Goal: Task Accomplishment & Management: Manage account settings

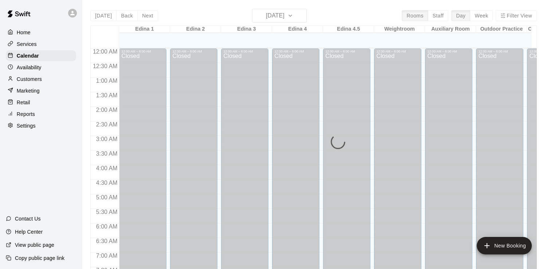
scroll to position [390, 0]
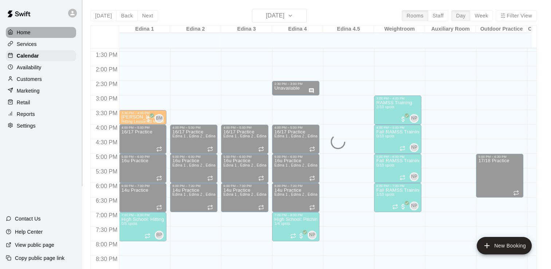
click at [24, 29] on p "Home" at bounding box center [24, 32] width 14 height 7
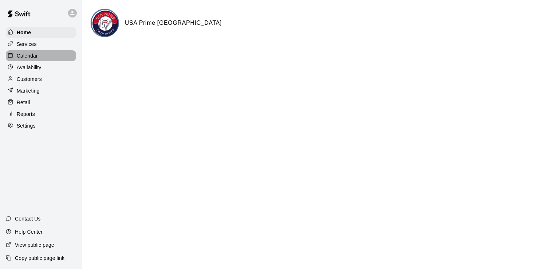
click at [32, 55] on p "Calendar" at bounding box center [27, 55] width 21 height 7
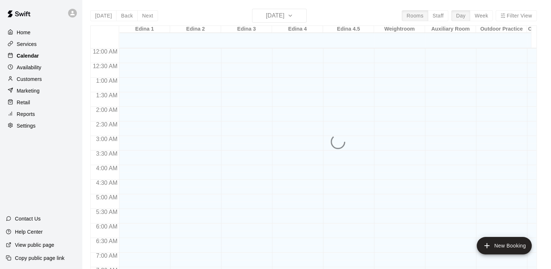
scroll to position [368, 0]
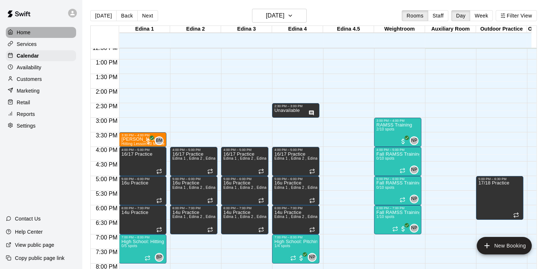
click at [29, 30] on p "Home" at bounding box center [24, 32] width 14 height 7
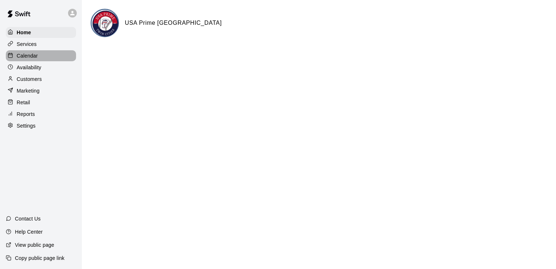
click at [28, 59] on p "Calendar" at bounding box center [27, 55] width 21 height 7
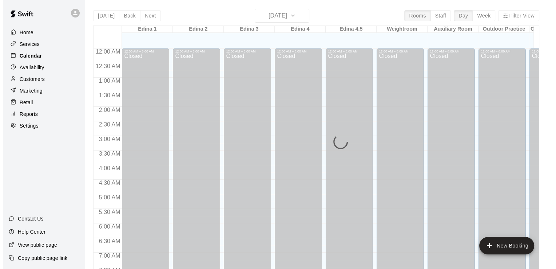
scroll to position [368, 0]
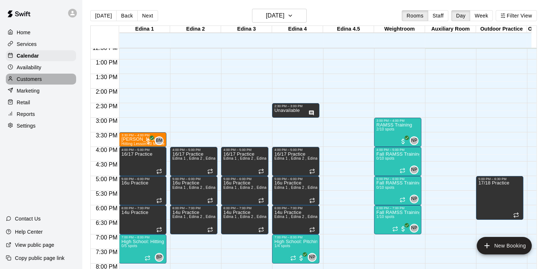
click at [33, 83] on p "Customers" at bounding box center [29, 78] width 25 height 7
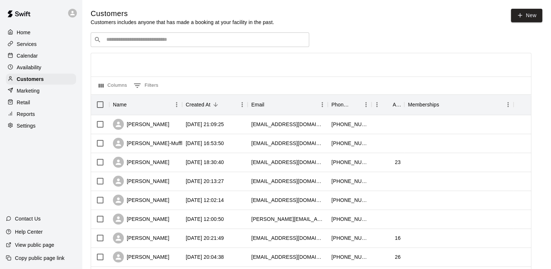
click at [152, 40] on input "Search customers by name or email" at bounding box center [205, 39] width 202 height 7
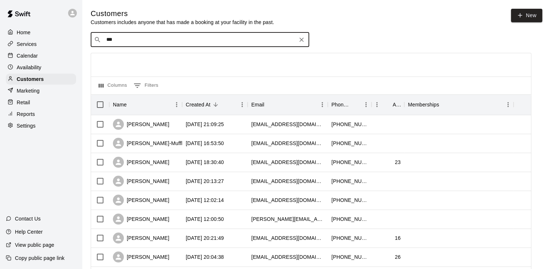
type input "****"
click at [155, 56] on div "[PERSON_NAME]" at bounding box center [150, 56] width 78 height 8
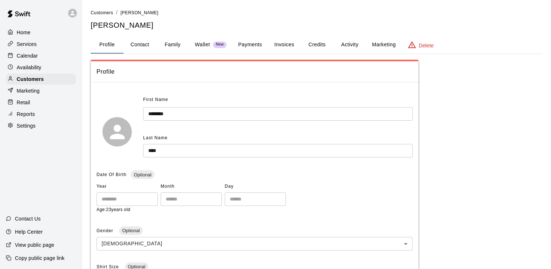
click at [291, 43] on button "Invoices" at bounding box center [284, 44] width 33 height 17
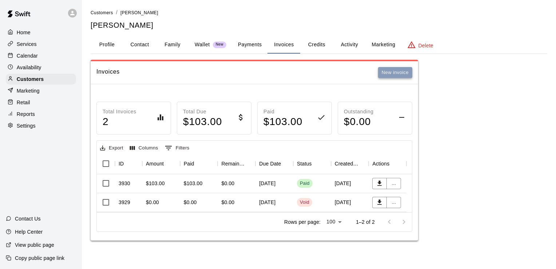
click at [397, 73] on button "New invoice" at bounding box center [395, 72] width 34 height 11
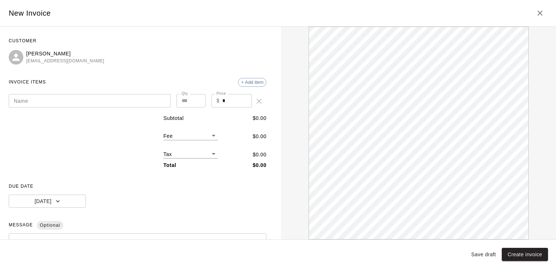
click at [129, 99] on input "Name" at bounding box center [90, 100] width 162 height 13
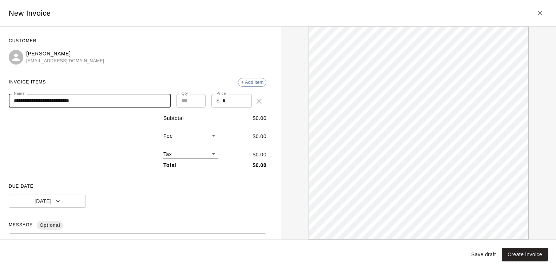
type input "**********"
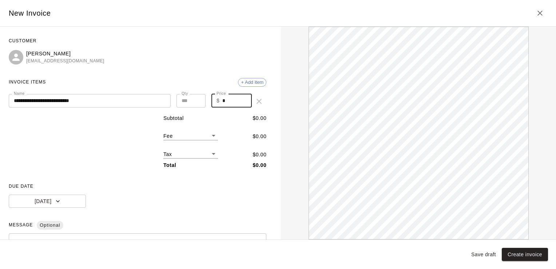
click at [228, 100] on input "*" at bounding box center [237, 100] width 29 height 13
type input "**"
click at [210, 136] on body "**********" at bounding box center [278, 127] width 556 height 255
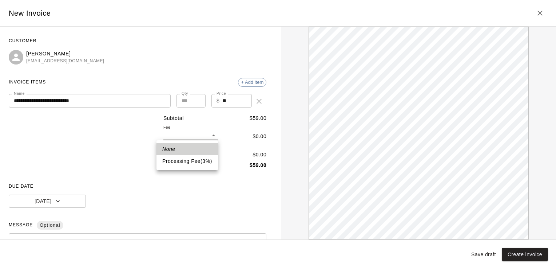
click at [204, 160] on li "Processing Fee ( 3 % )" at bounding box center [188, 161] width 62 height 12
type input "**"
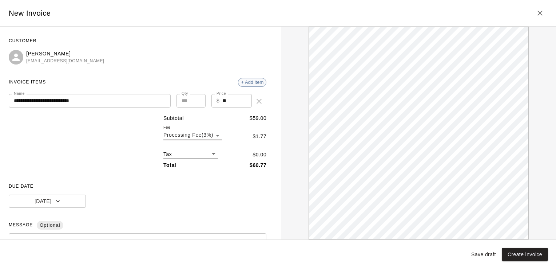
click at [248, 80] on span "+ Add item" at bounding box center [253, 81] width 28 height 5
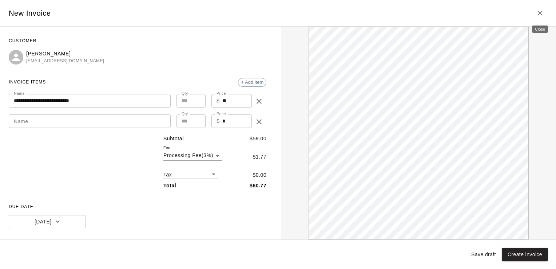
click at [539, 13] on icon "Close" at bounding box center [540, 13] width 9 height 9
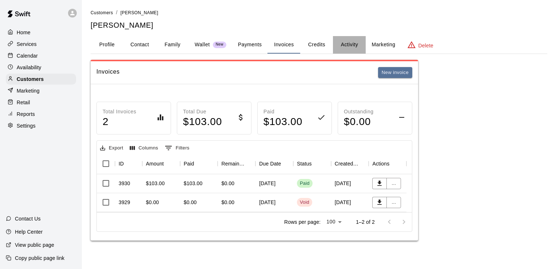
click at [350, 45] on button "Activity" at bounding box center [349, 44] width 33 height 17
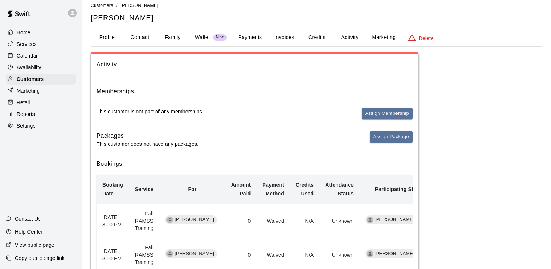
scroll to position [2, 0]
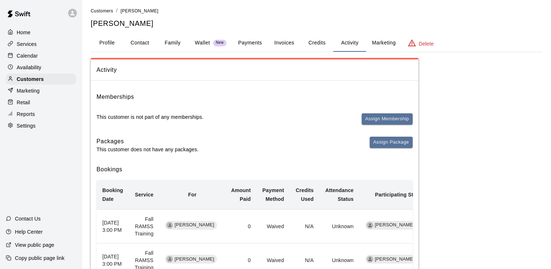
drag, startPoint x: 267, startPoint y: 96, endPoint x: 353, endPoint y: 11, distance: 120.5
click at [353, 11] on ol "Customers / Harrison Blum" at bounding box center [317, 11] width 452 height 8
click at [285, 42] on button "Invoices" at bounding box center [284, 42] width 33 height 17
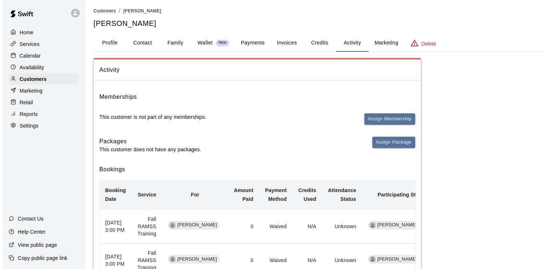
scroll to position [0, 0]
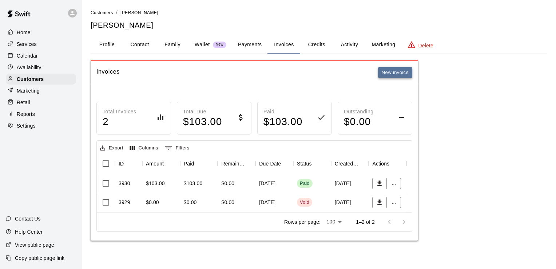
click at [401, 72] on button "New invoice" at bounding box center [395, 72] width 34 height 11
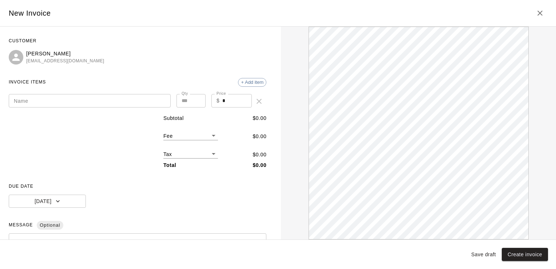
click at [96, 100] on input "Name" at bounding box center [90, 100] width 162 height 13
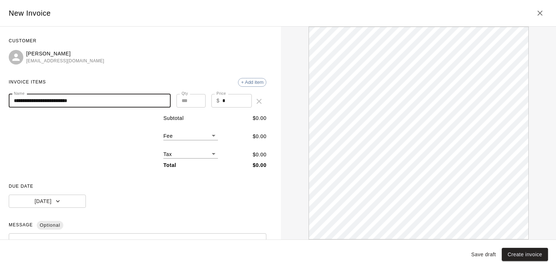
type input "**********"
click at [228, 103] on input "*" at bounding box center [237, 100] width 29 height 13
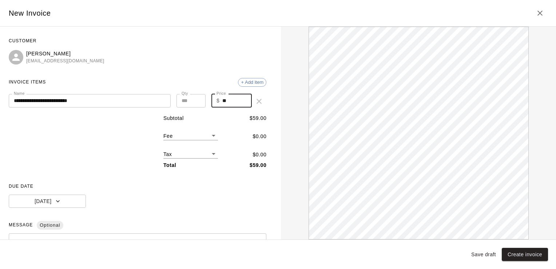
type input "**"
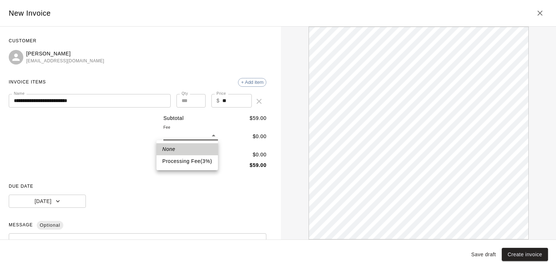
click at [211, 135] on body "**********" at bounding box center [278, 127] width 556 height 255
click at [202, 160] on li "Processing Fee ( 3 % )" at bounding box center [188, 161] width 62 height 12
type input "**"
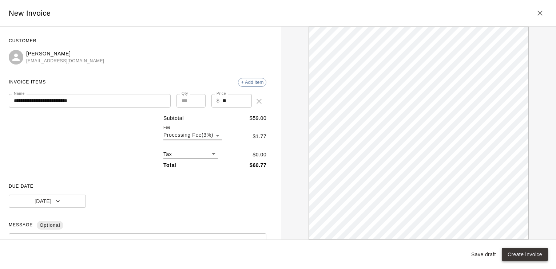
click at [532, 252] on button "Create invoice" at bounding box center [525, 254] width 46 height 13
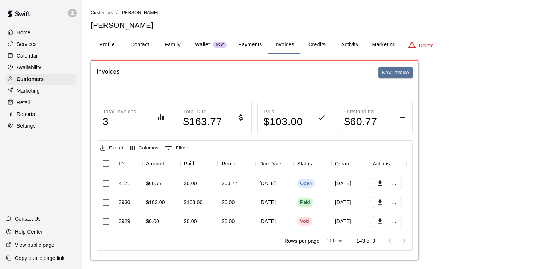
click at [30, 31] on p "Home" at bounding box center [24, 32] width 14 height 7
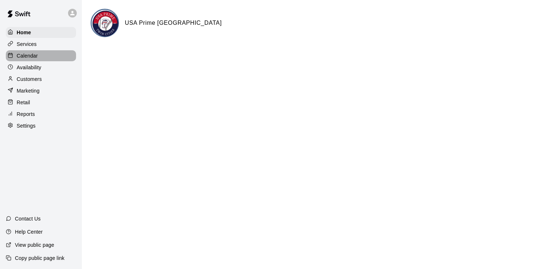
click at [33, 59] on p "Calendar" at bounding box center [27, 55] width 21 height 7
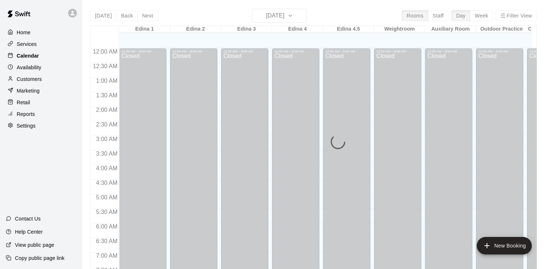
scroll to position [370, 0]
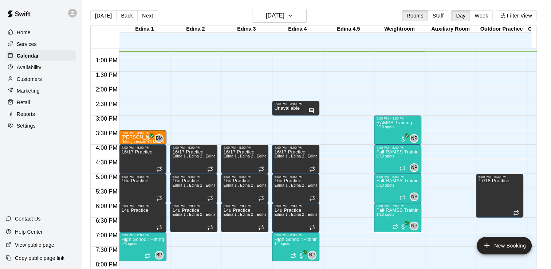
click at [25, 42] on p "Services" at bounding box center [27, 43] width 20 height 7
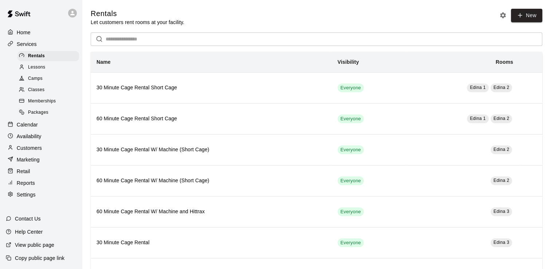
click at [34, 43] on p "Services" at bounding box center [27, 43] width 20 height 7
click at [33, 127] on p "Calendar" at bounding box center [27, 124] width 21 height 7
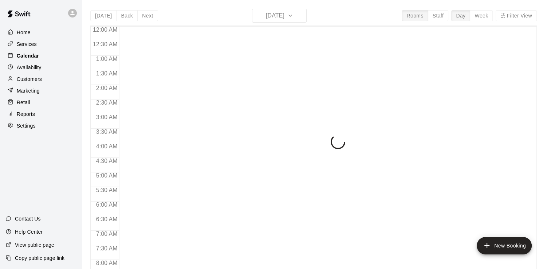
scroll to position [382, 0]
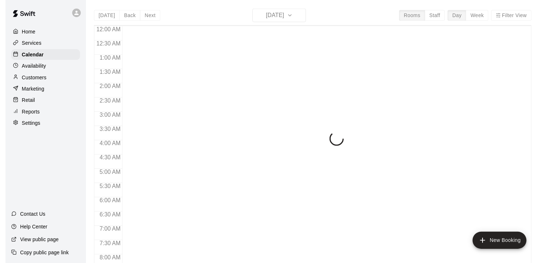
scroll to position [398, 0]
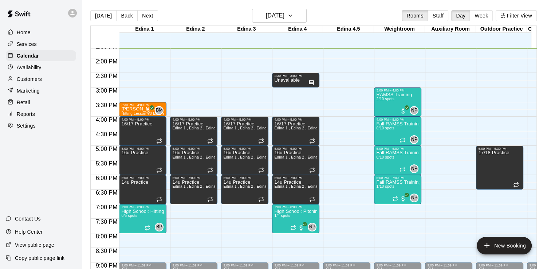
click at [29, 118] on p "Reports" at bounding box center [26, 113] width 18 height 7
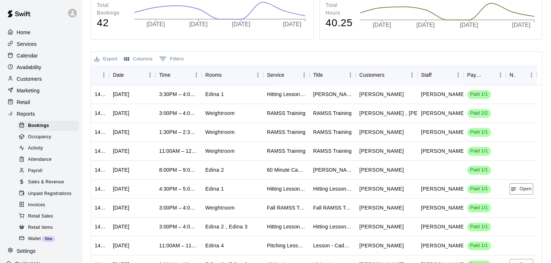
scroll to position [141, 0]
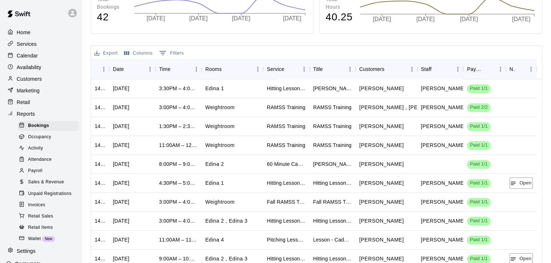
click at [51, 186] on span "Sales & Revenue" at bounding box center [46, 182] width 36 height 7
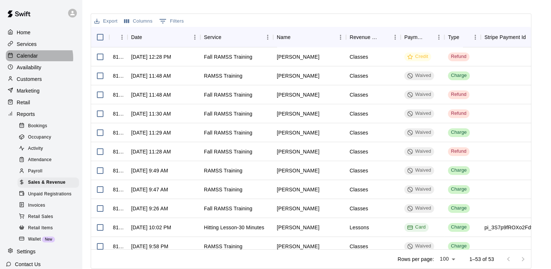
click at [39, 59] on div "Calendar" at bounding box center [41, 55] width 70 height 11
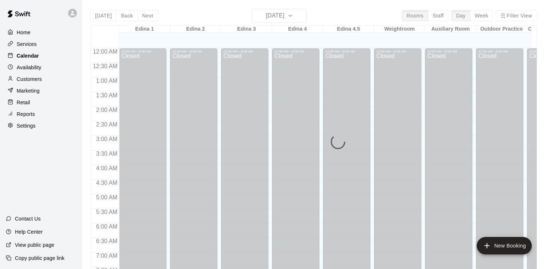
scroll to position [399, 0]
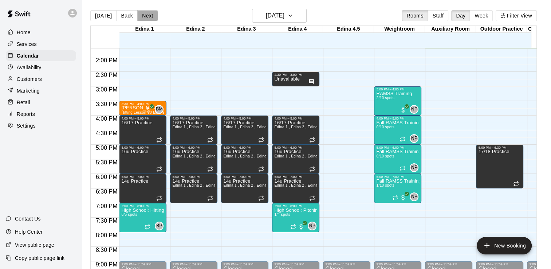
click at [150, 17] on button "Next" at bounding box center [147, 15] width 20 height 11
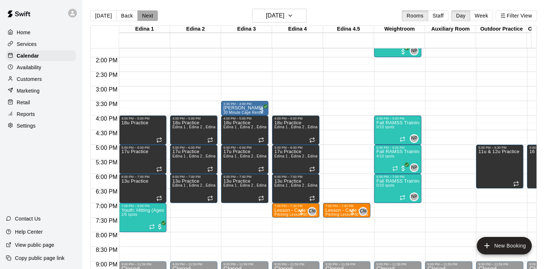
click at [150, 17] on button "Next" at bounding box center [147, 15] width 20 height 11
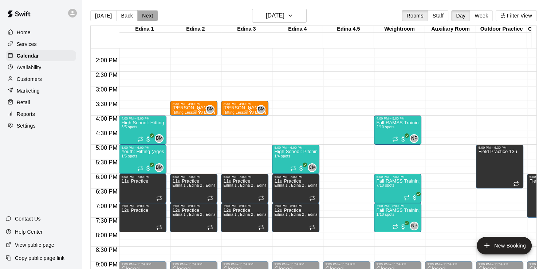
click at [150, 17] on button "Next" at bounding box center [147, 15] width 20 height 11
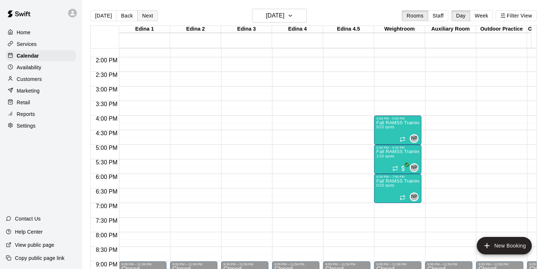
click at [150, 17] on button "Next" at bounding box center [147, 15] width 20 height 11
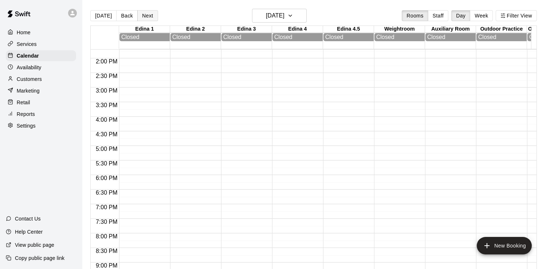
click at [150, 17] on button "Next" at bounding box center [147, 15] width 20 height 11
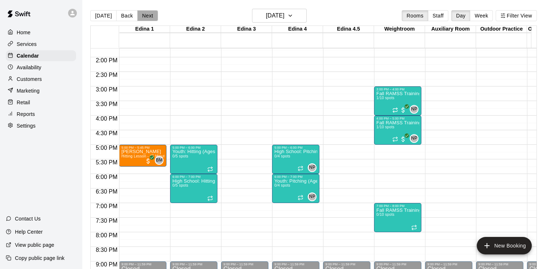
click at [150, 17] on button "Next" at bounding box center [147, 15] width 20 height 11
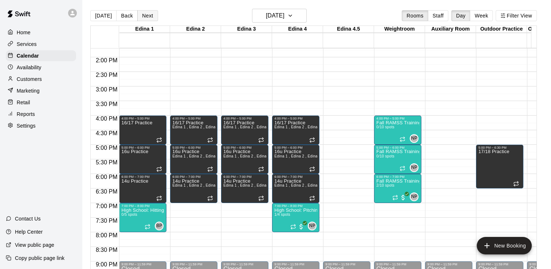
click at [150, 17] on button "Next" at bounding box center [147, 15] width 20 height 11
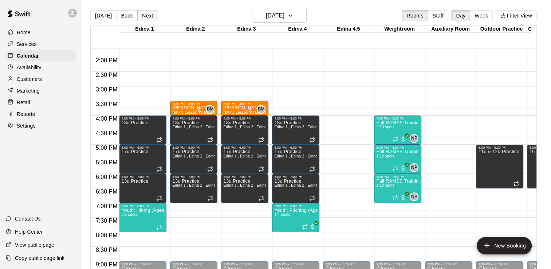
click at [150, 17] on button "Next" at bounding box center [147, 15] width 20 height 11
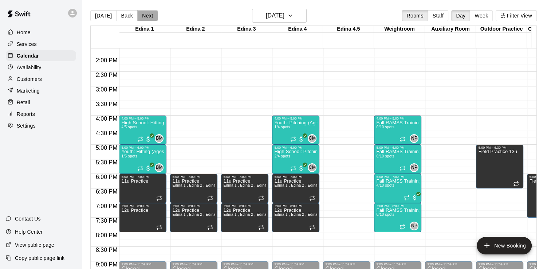
click at [150, 17] on button "Next" at bounding box center [147, 15] width 20 height 11
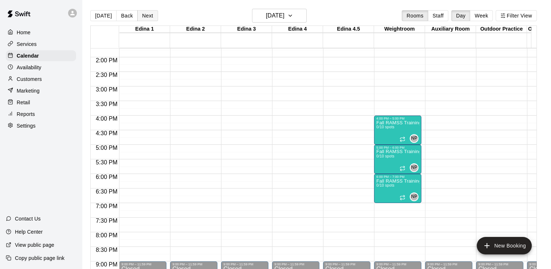
click at [150, 17] on button "Next" at bounding box center [147, 15] width 20 height 11
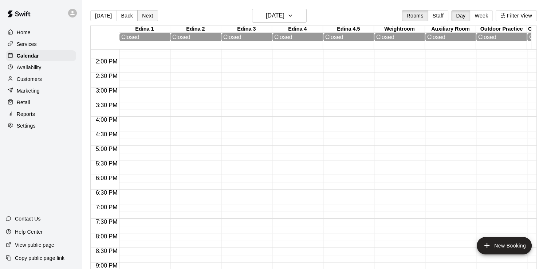
click at [150, 17] on button "Next" at bounding box center [147, 15] width 20 height 11
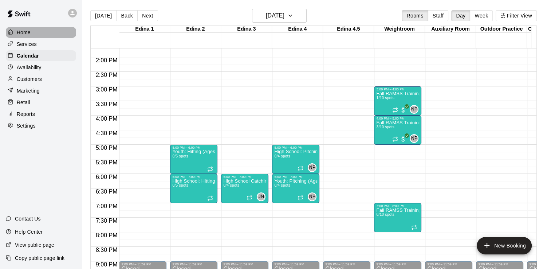
click at [32, 33] on div "Home" at bounding box center [41, 32] width 70 height 11
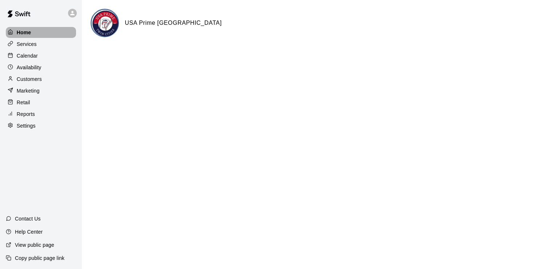
click at [33, 33] on div "Home" at bounding box center [41, 32] width 70 height 11
click at [33, 56] on p "Calendar" at bounding box center [27, 55] width 21 height 7
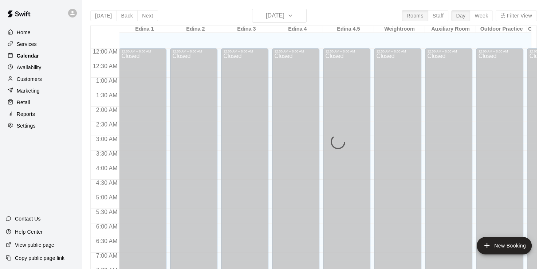
scroll to position [400, 0]
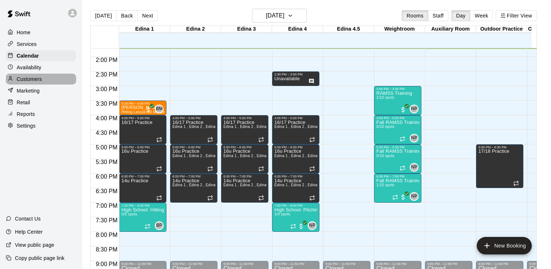
click at [35, 82] on p "Customers" at bounding box center [29, 78] width 25 height 7
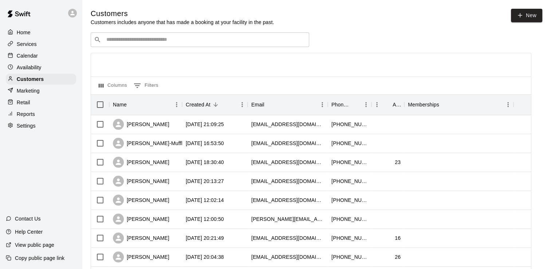
click at [168, 42] on input "Search customers by name or email" at bounding box center [205, 39] width 202 height 7
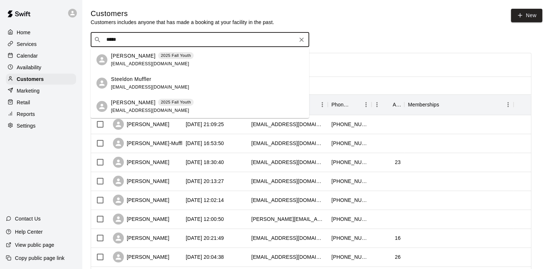
type input "******"
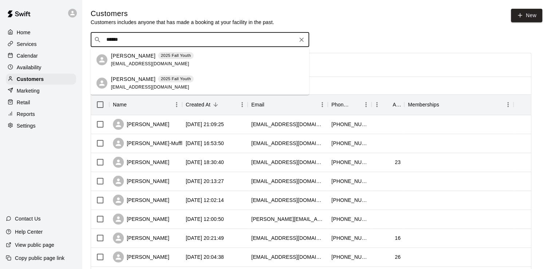
click at [130, 56] on p "[PERSON_NAME]" at bounding box center [133, 56] width 44 height 8
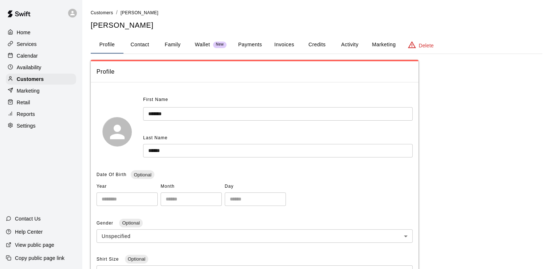
click at [289, 44] on button "Invoices" at bounding box center [284, 44] width 33 height 17
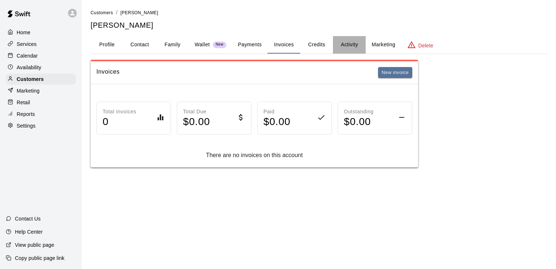
click at [349, 46] on button "Activity" at bounding box center [349, 44] width 33 height 17
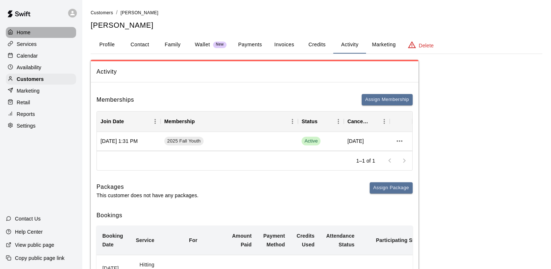
click at [31, 29] on div "Home" at bounding box center [41, 32] width 70 height 11
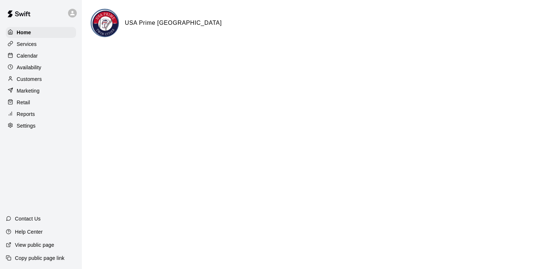
click at [32, 56] on p "Calendar" at bounding box center [27, 55] width 21 height 7
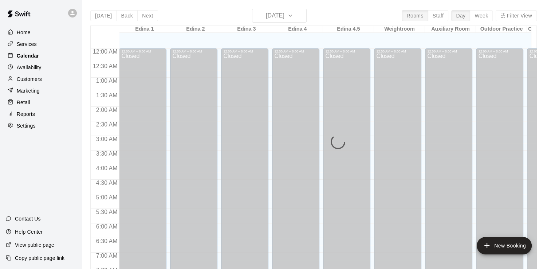
scroll to position [400, 0]
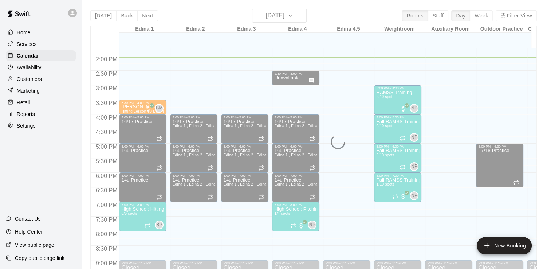
click at [29, 32] on p "Home" at bounding box center [24, 32] width 14 height 7
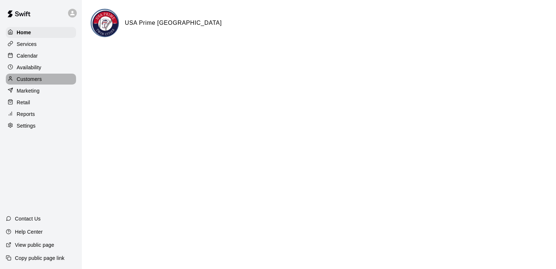
click at [31, 81] on p "Customers" at bounding box center [29, 78] width 25 height 7
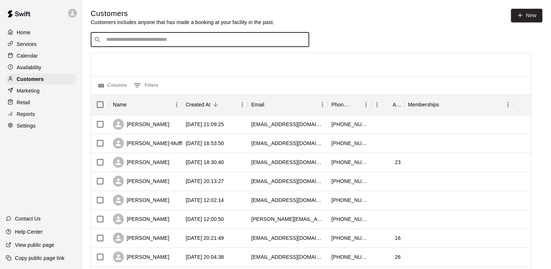
click at [176, 40] on input "Search customers by name or email" at bounding box center [205, 39] width 202 height 7
type input "****"
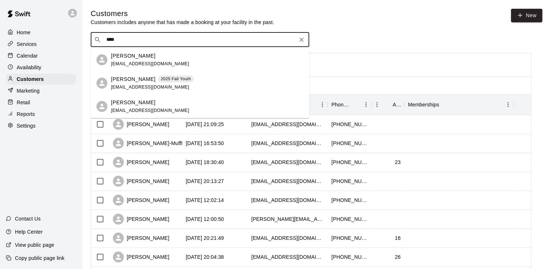
click at [134, 83] on div "[PERSON_NAME] 2025 Fall Youth [EMAIL_ADDRESS][DOMAIN_NAME]" at bounding box center [152, 83] width 83 height 16
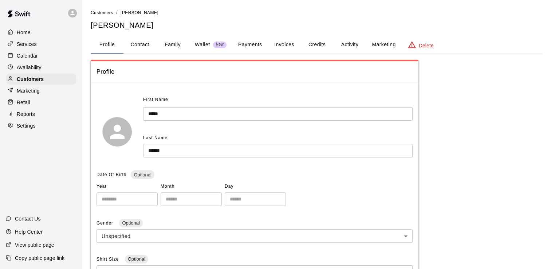
click at [26, 103] on p "Retail" at bounding box center [23, 102] width 13 height 7
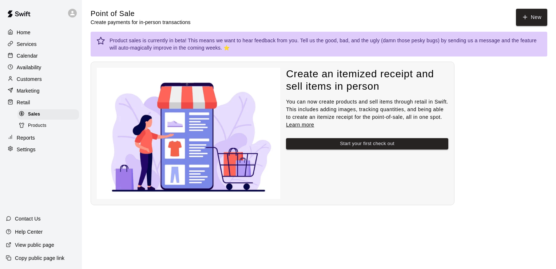
click at [37, 129] on span "Products" at bounding box center [37, 125] width 19 height 7
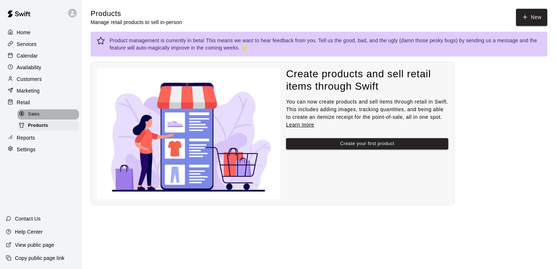
click at [36, 116] on span "Sales" at bounding box center [34, 114] width 12 height 7
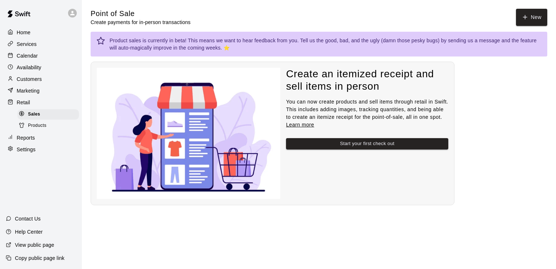
click at [24, 105] on p "Retail" at bounding box center [23, 102] width 13 height 7
click at [29, 44] on p "Services" at bounding box center [27, 43] width 20 height 7
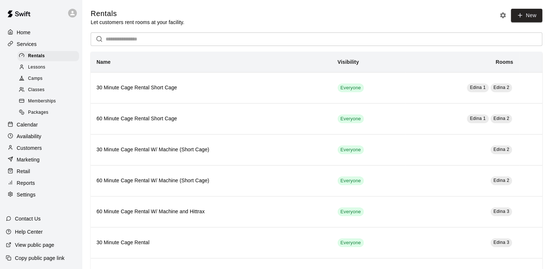
click at [26, 175] on p "Retail" at bounding box center [23, 171] width 13 height 7
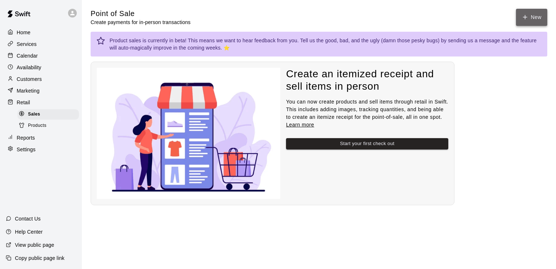
click at [524, 17] on icon "button" at bounding box center [525, 17] width 7 height 7
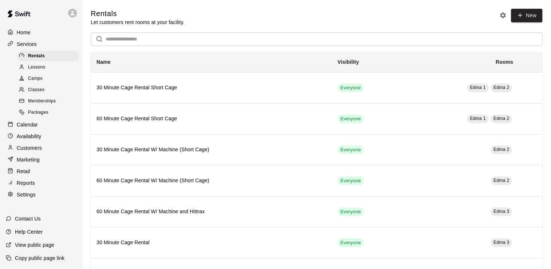
click at [29, 175] on p "Retail" at bounding box center [23, 171] width 13 height 7
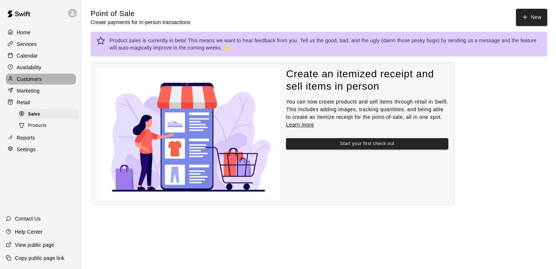
click at [36, 80] on p "Customers" at bounding box center [29, 78] width 25 height 7
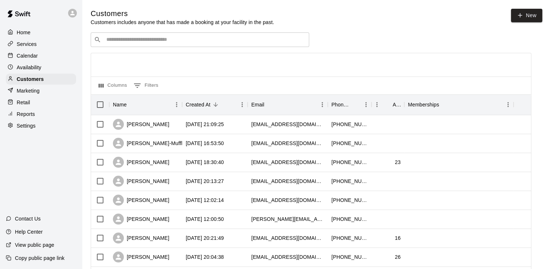
click at [159, 41] on input "Search customers by name or email" at bounding box center [205, 39] width 202 height 7
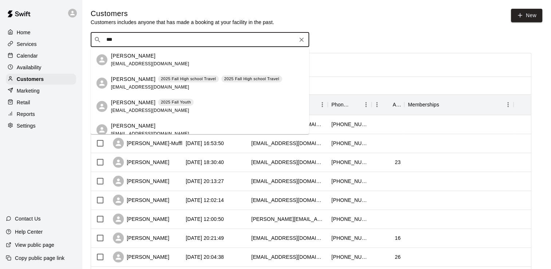
type input "****"
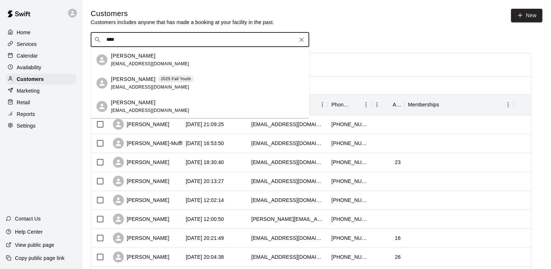
click at [128, 84] on div "[PERSON_NAME] 2025 Fall Youth [EMAIL_ADDRESS][DOMAIN_NAME]" at bounding box center [152, 83] width 83 height 16
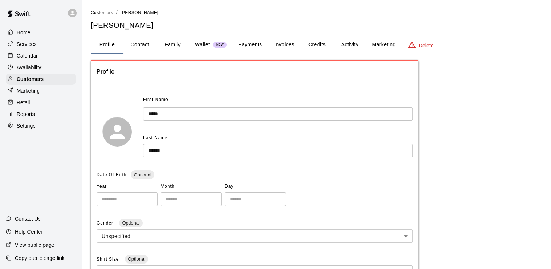
click at [252, 44] on button "Payments" at bounding box center [249, 44] width 35 height 17
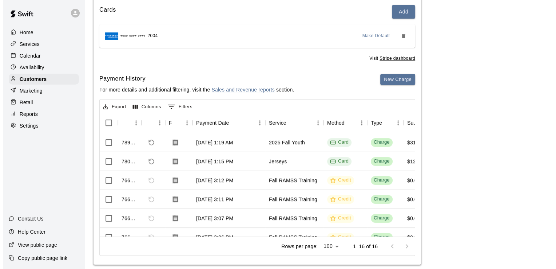
scroll to position [98, 0]
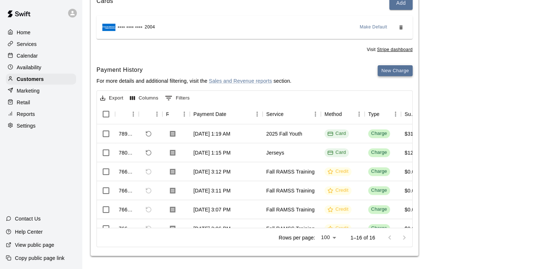
click at [399, 69] on button "New Charge" at bounding box center [395, 70] width 35 height 11
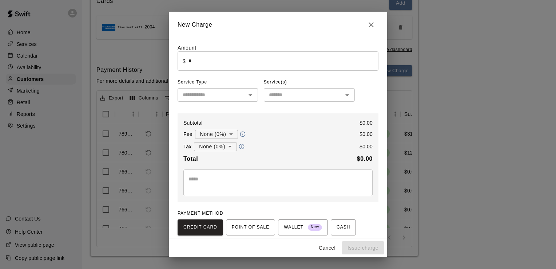
click at [248, 97] on icon "Open" at bounding box center [250, 95] width 9 height 9
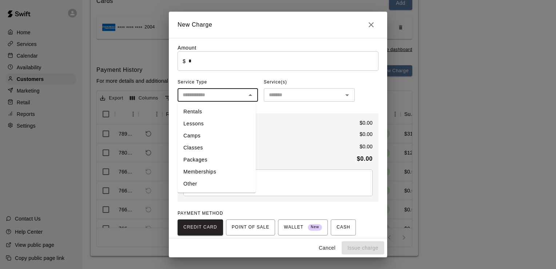
click at [211, 173] on li "Memberships" at bounding box center [217, 172] width 78 height 12
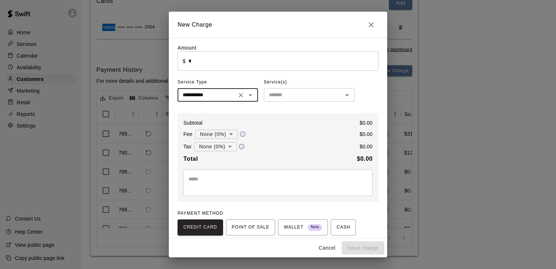
click at [347, 94] on icon "Open" at bounding box center [347, 95] width 9 height 9
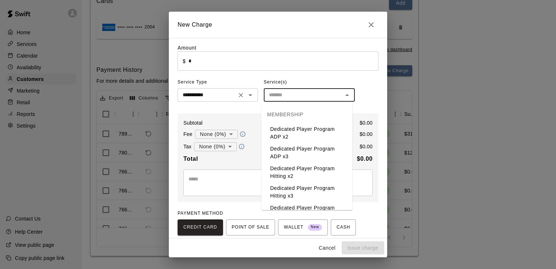
click at [249, 95] on icon "Open" at bounding box center [251, 95] width 4 height 2
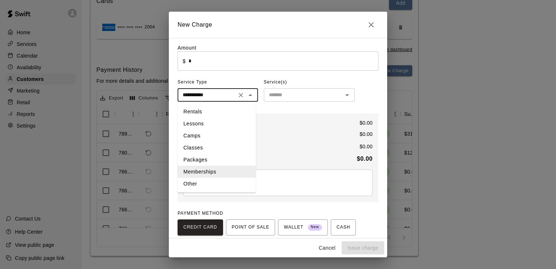
click at [206, 148] on li "Classes" at bounding box center [217, 148] width 78 height 12
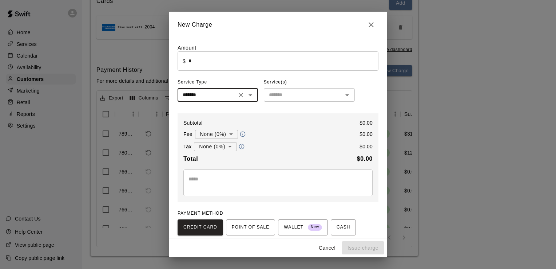
click at [346, 96] on icon "Open" at bounding box center [348, 95] width 4 height 2
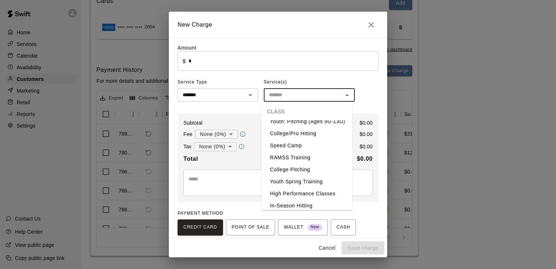
scroll to position [0, 0]
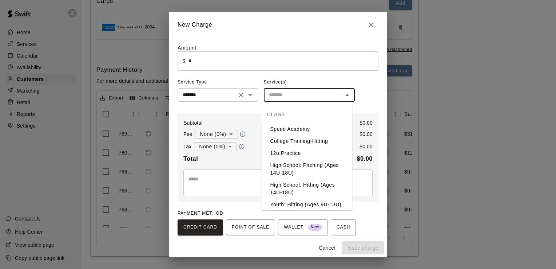
click at [250, 97] on icon "Open" at bounding box center [250, 95] width 9 height 9
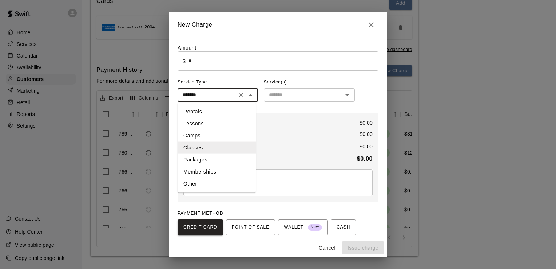
click at [215, 171] on li "Memberships" at bounding box center [217, 172] width 78 height 12
type input "**********"
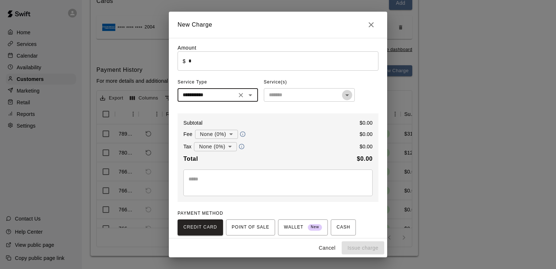
click at [345, 97] on icon "Open" at bounding box center [347, 95] width 9 height 9
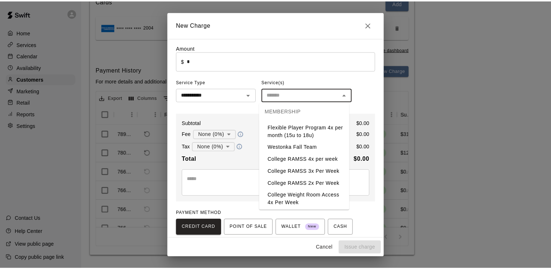
scroll to position [161, 0]
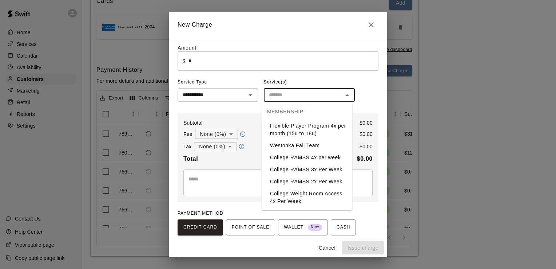
click at [320, 181] on li "College RAMSS 2x Per Week" at bounding box center [306, 182] width 91 height 12
type input "**********"
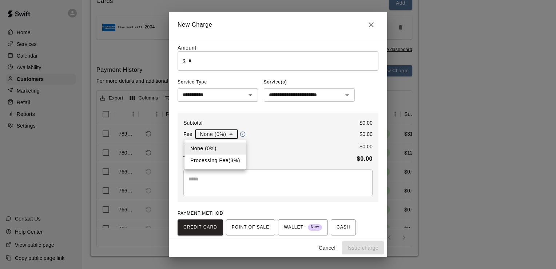
click at [230, 133] on body "Home Services Calendar Availability Customers Marketing Retail Reports Settings…" at bounding box center [278, 86] width 556 height 368
click at [228, 158] on li "Processing Fee ( 3 % )" at bounding box center [216, 160] width 62 height 12
type input "**********"
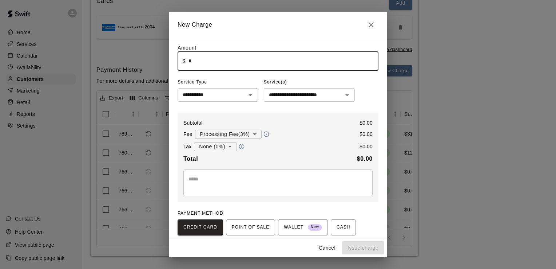
click at [267, 65] on input "*" at bounding box center [284, 60] width 190 height 19
click at [251, 64] on input "******" at bounding box center [284, 60] width 190 height 19
type input "*"
click at [371, 25] on icon "Close" at bounding box center [371, 24] width 5 height 5
type input "*"
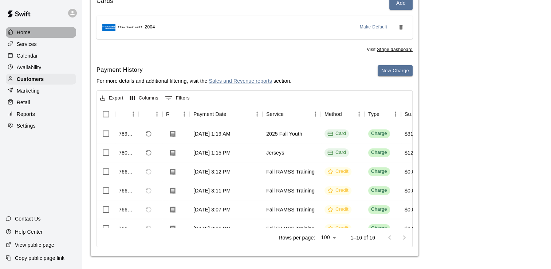
click at [29, 33] on p "Home" at bounding box center [24, 32] width 14 height 7
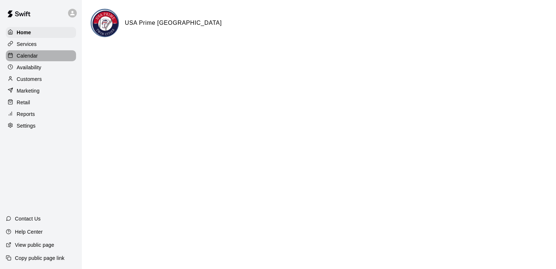
click at [28, 59] on p "Calendar" at bounding box center [27, 55] width 21 height 7
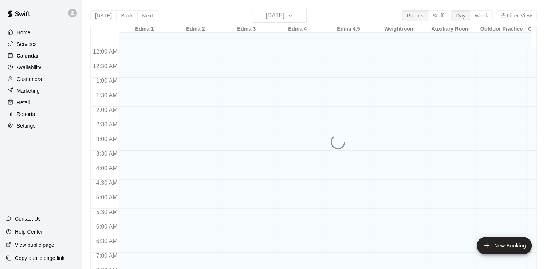
scroll to position [417, 0]
